Goal: Information Seeking & Learning: Check status

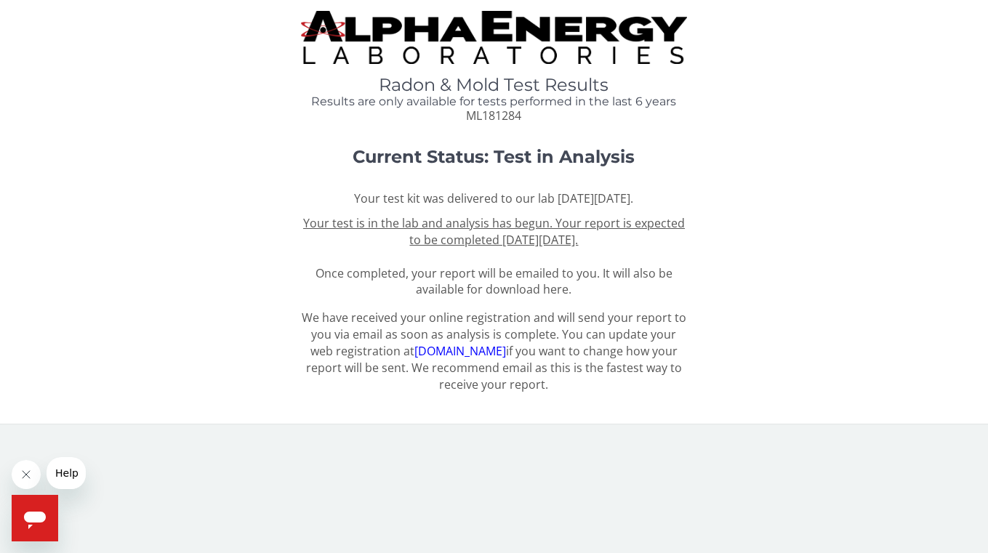
click at [495, 115] on span "ML181284" at bounding box center [493, 116] width 55 height 16
copy span "ML181284"
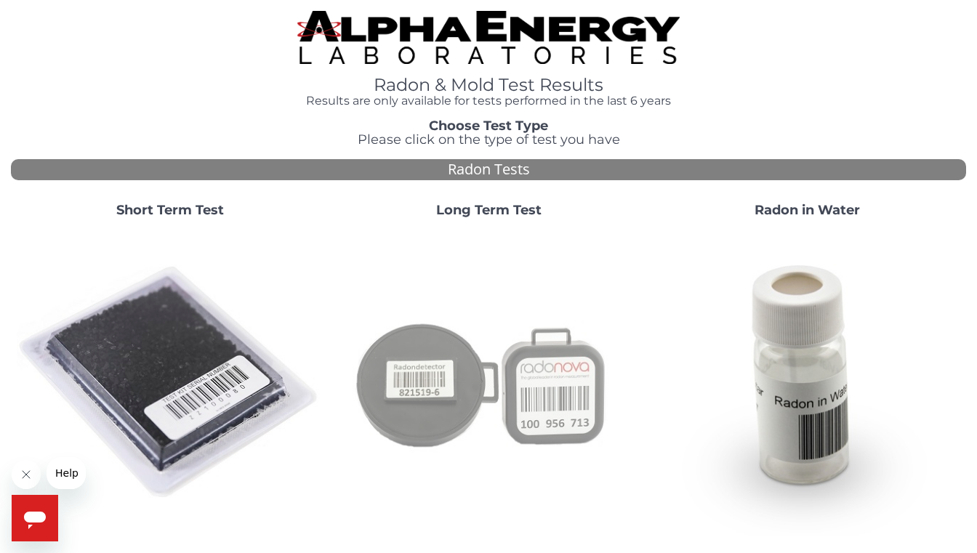
scroll to position [481, 0]
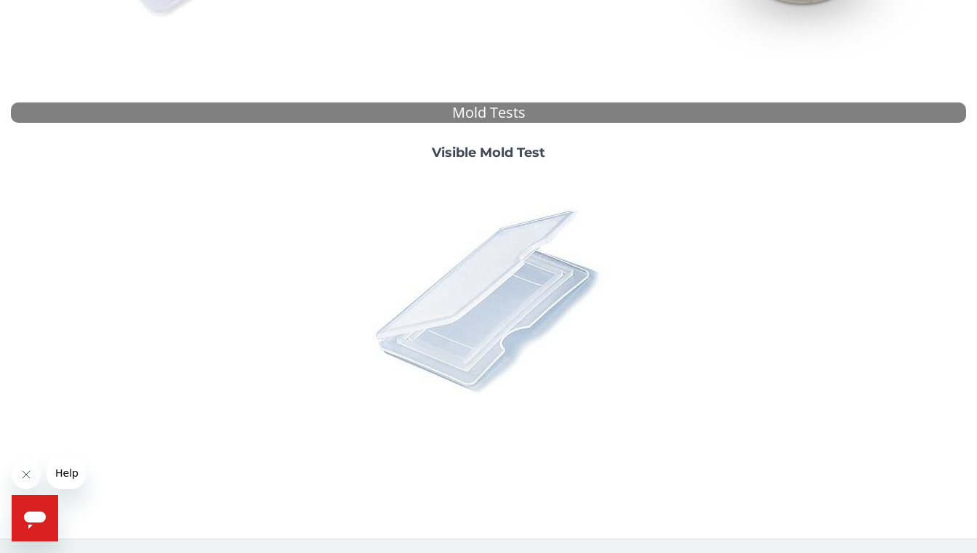
click at [514, 306] on img at bounding box center [488, 299] width 255 height 255
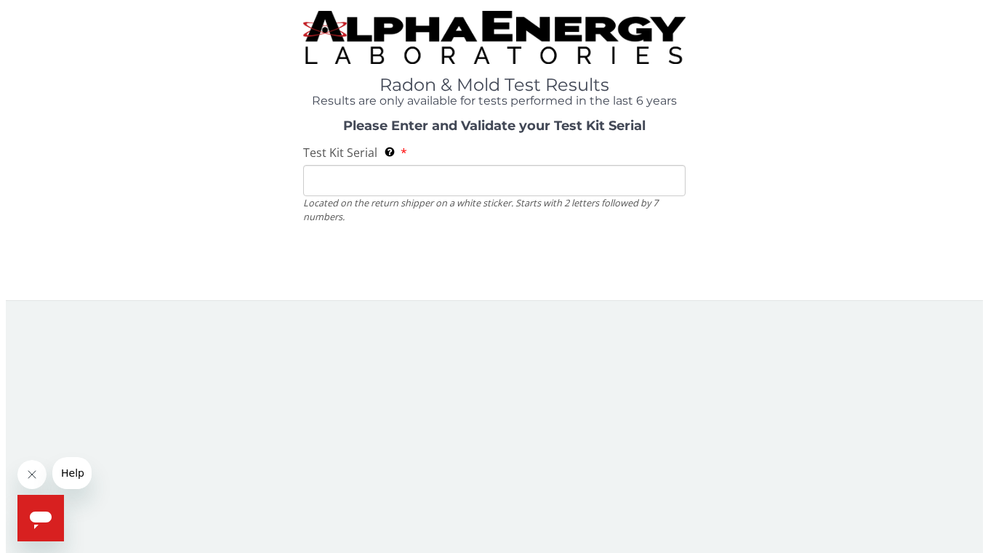
scroll to position [0, 0]
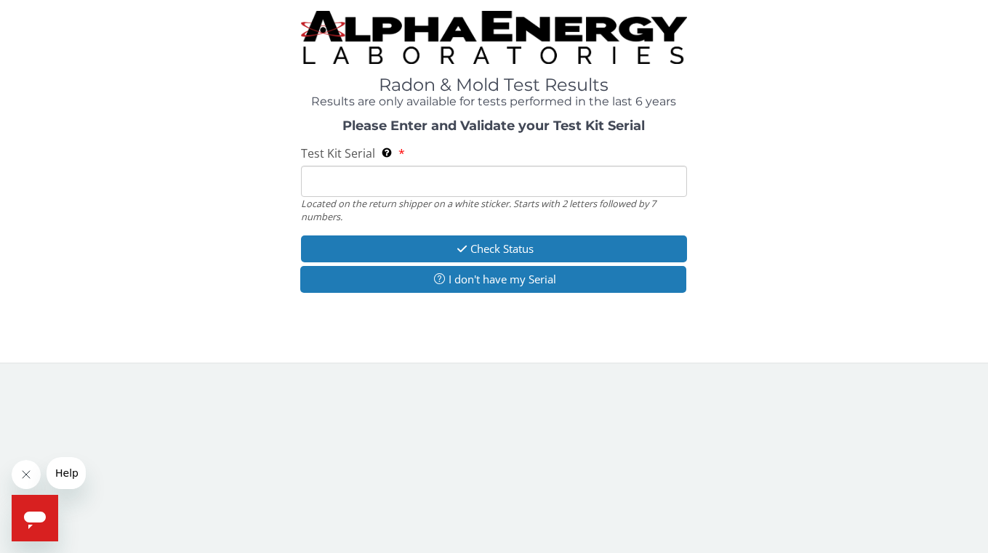
click at [467, 199] on div "Located on the return shipper on a white sticker. Starts with 2 letters followe…" at bounding box center [494, 210] width 387 height 27
click at [450, 190] on input "Test Kit Serial Located on the return shipper on a white sticker. Starts with 2…" at bounding box center [494, 181] width 387 height 31
paste input "ML181284"
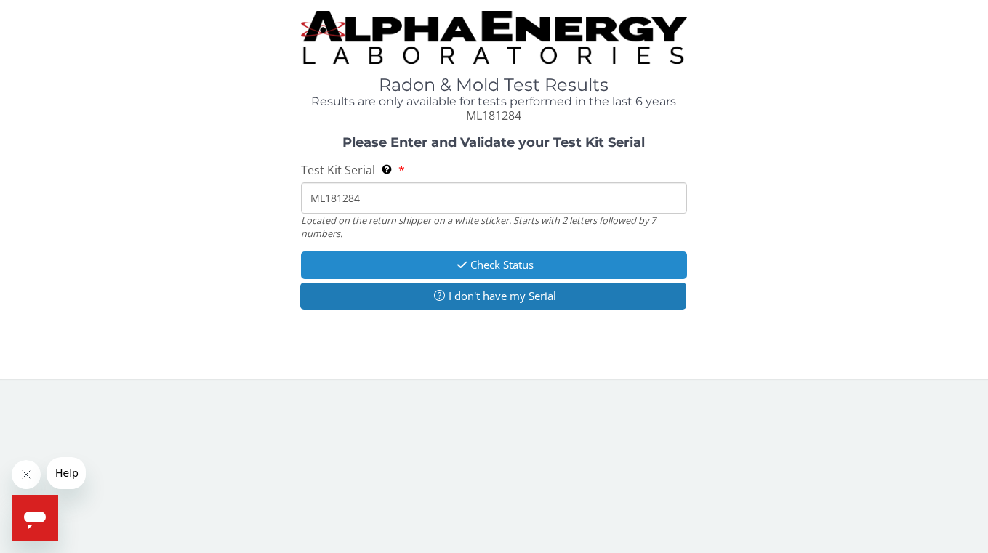
type input "ML181284"
click at [524, 262] on button "Check Status" at bounding box center [494, 265] width 387 height 27
